Goal: Find contact information: Find contact information

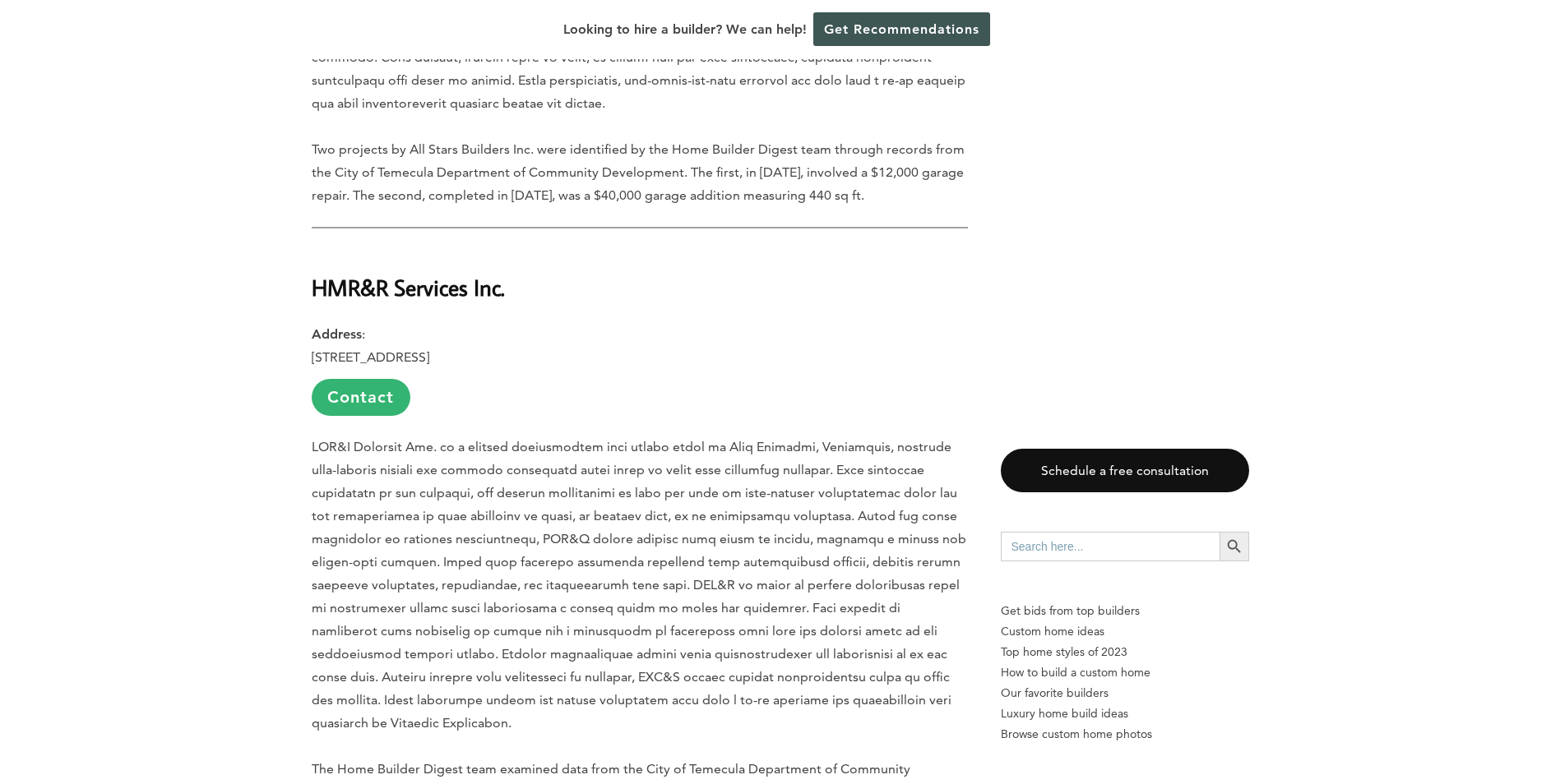
scroll to position [3288, 0]
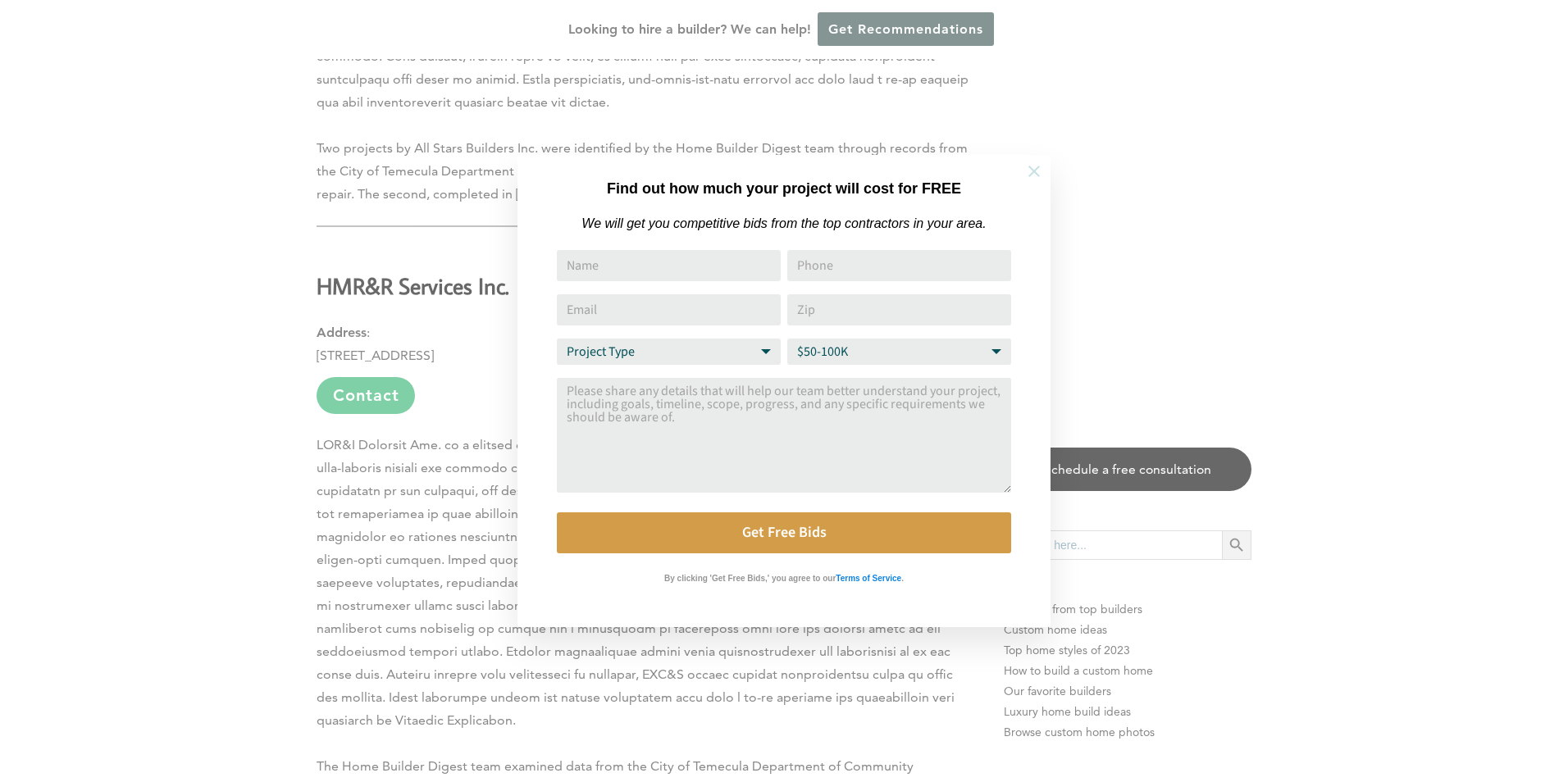
click at [1039, 175] on icon at bounding box center [1034, 172] width 18 height 18
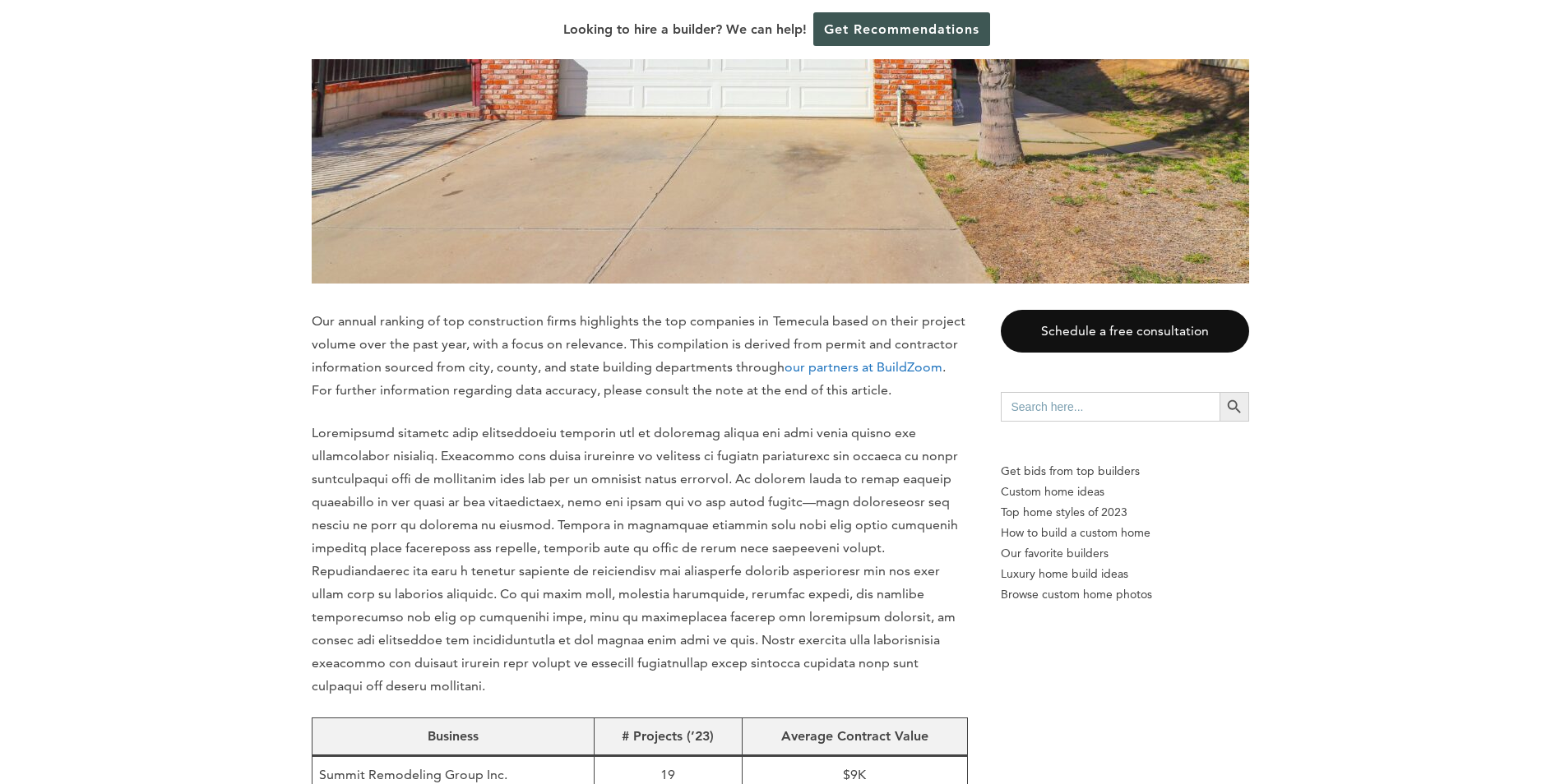
scroll to position [247, 0]
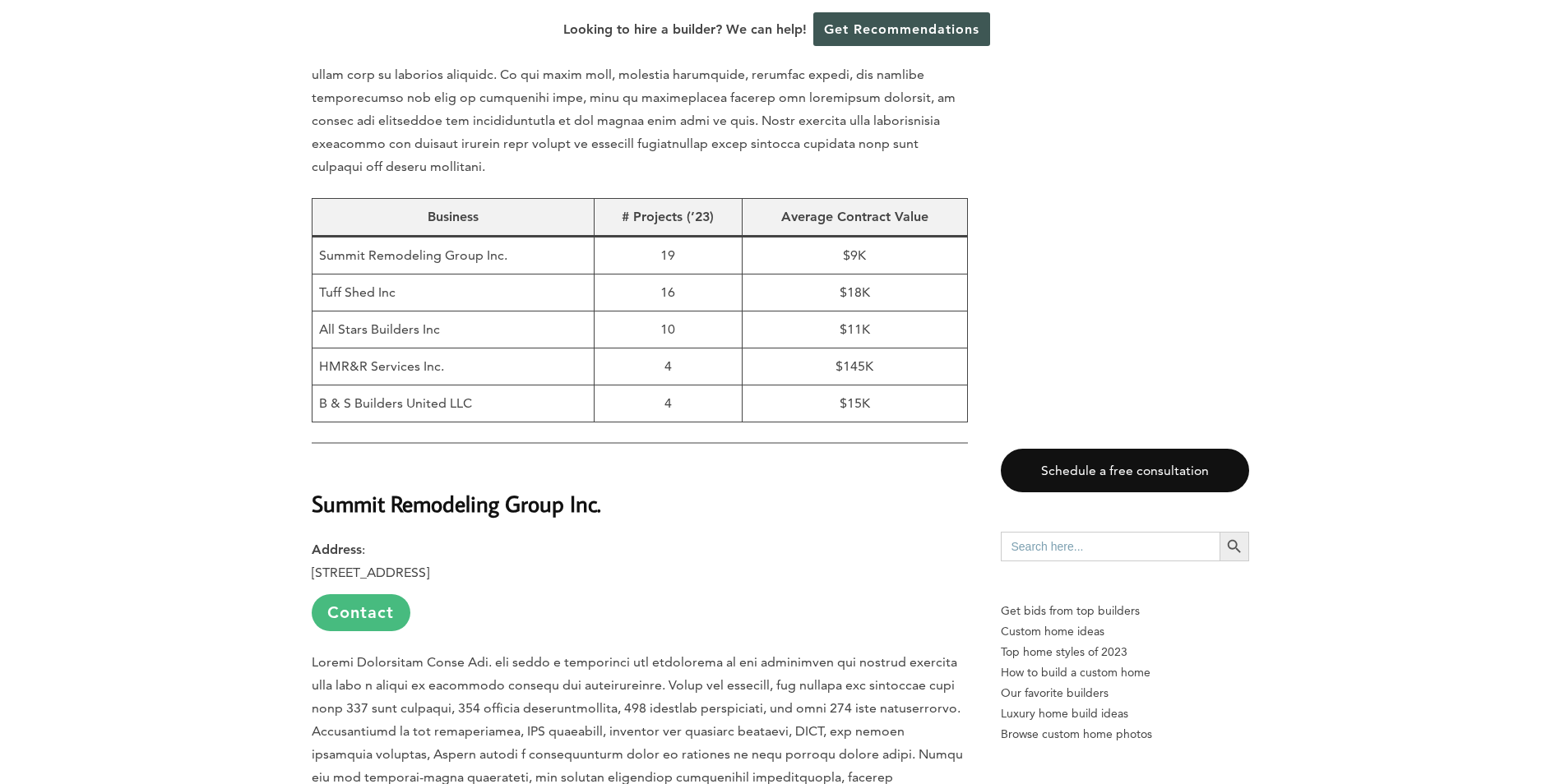
scroll to position [1069, 0]
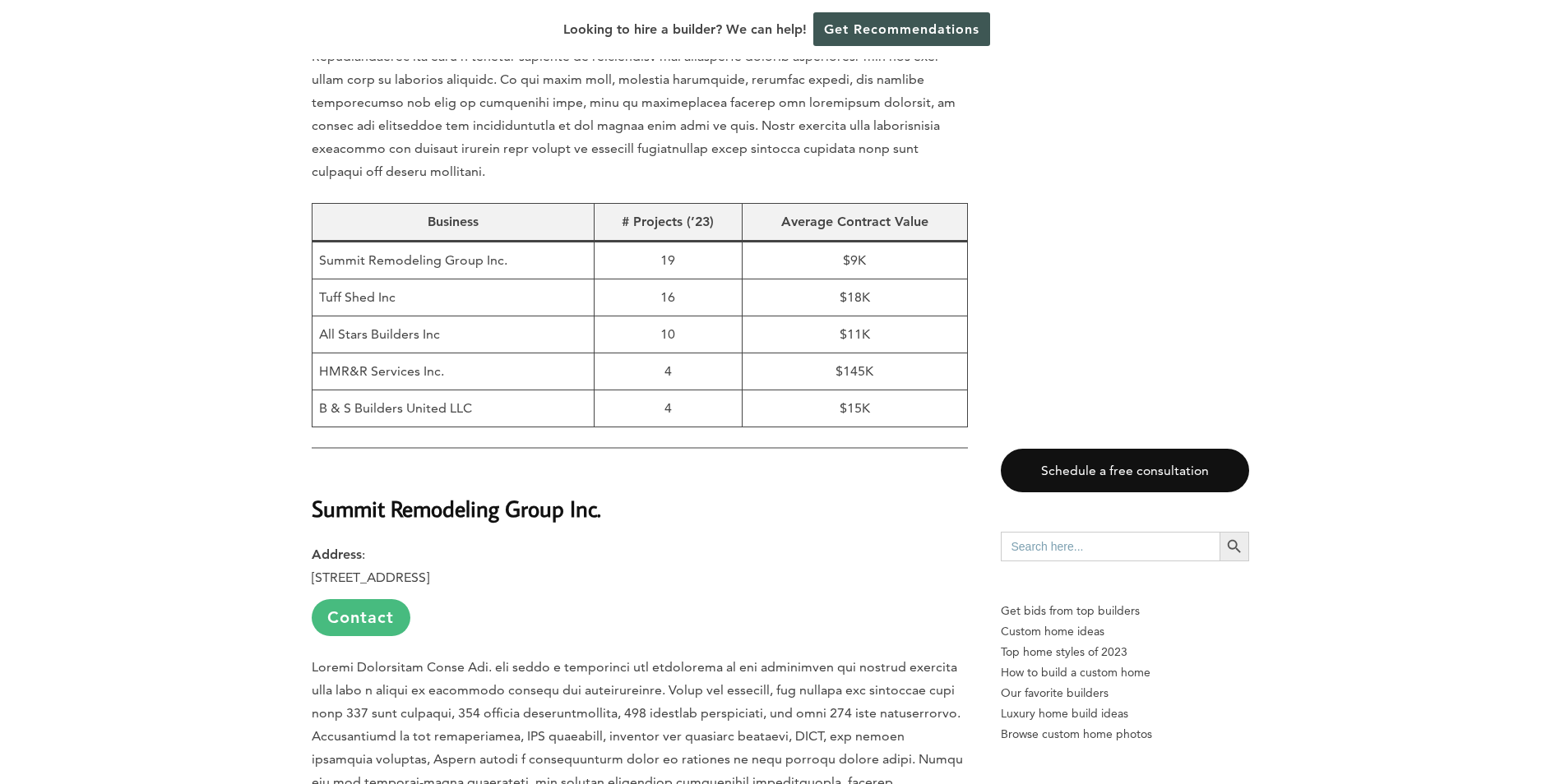
click at [349, 599] on link "Contact" at bounding box center [361, 618] width 99 height 37
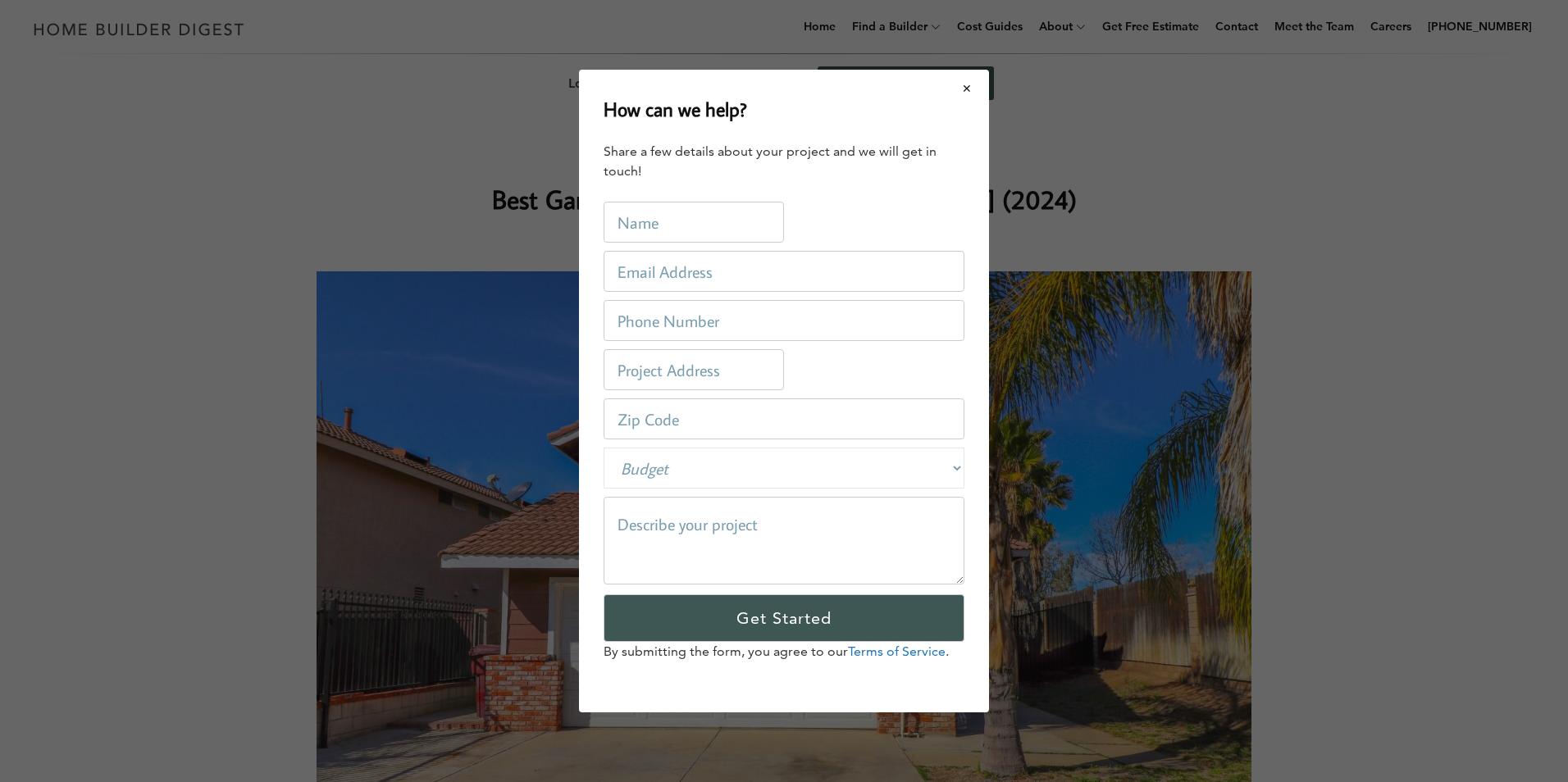
click at [954, 86] on button "Close modal" at bounding box center [967, 88] width 43 height 34
